Goal: Navigation & Orientation: Find specific page/section

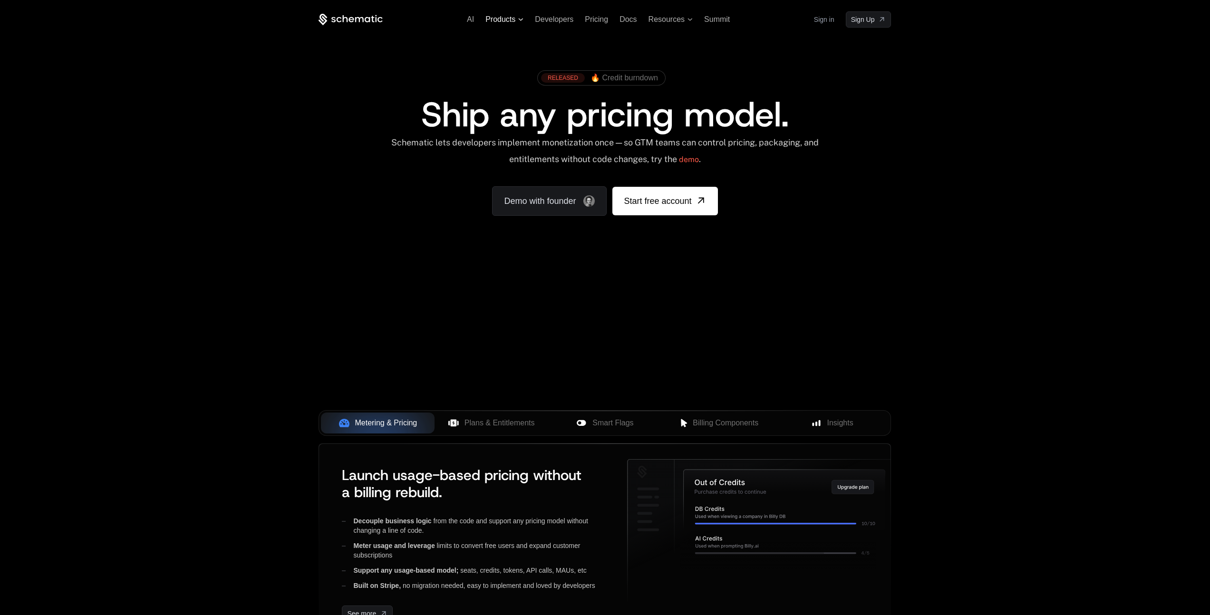
click at [510, 22] on span "Products" at bounding box center [500, 19] width 30 height 9
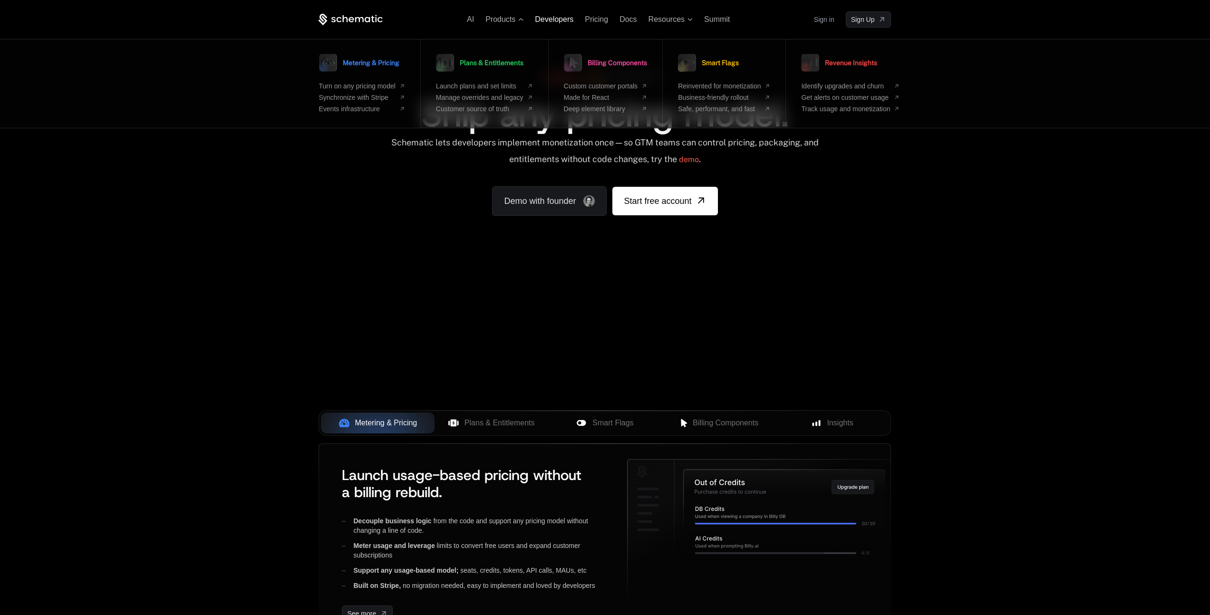
click at [559, 20] on span "Developers" at bounding box center [554, 19] width 39 height 8
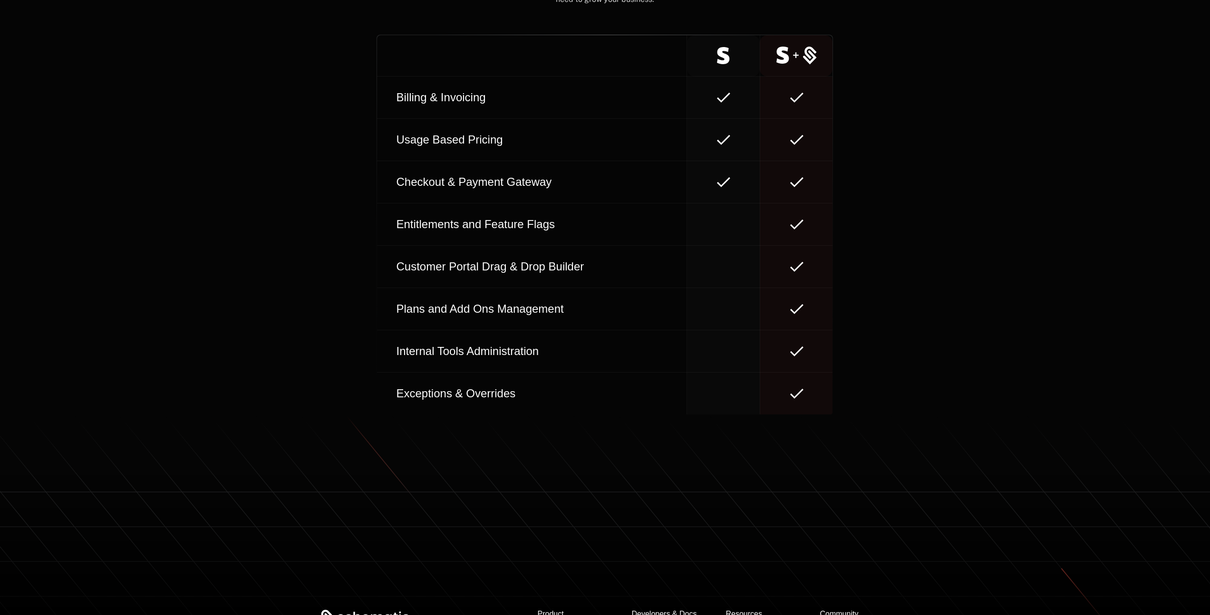
scroll to position [4020, 0]
